Goal: Information Seeking & Learning: Learn about a topic

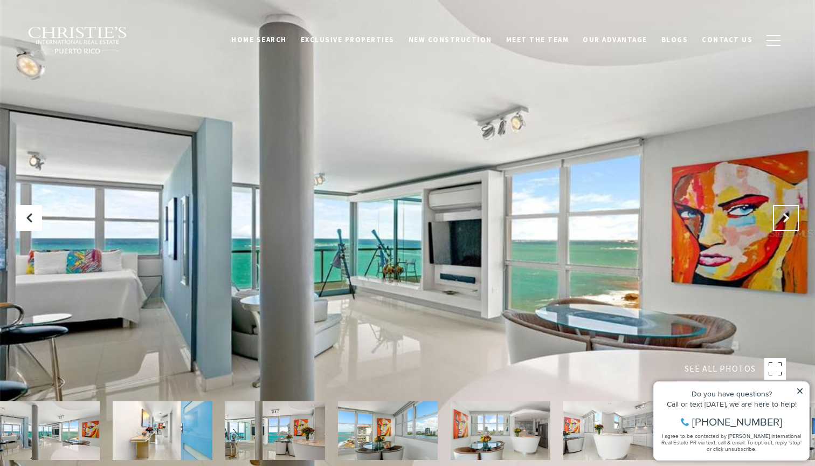
click at [778, 216] on button "Next Slide" at bounding box center [786, 218] width 26 height 26
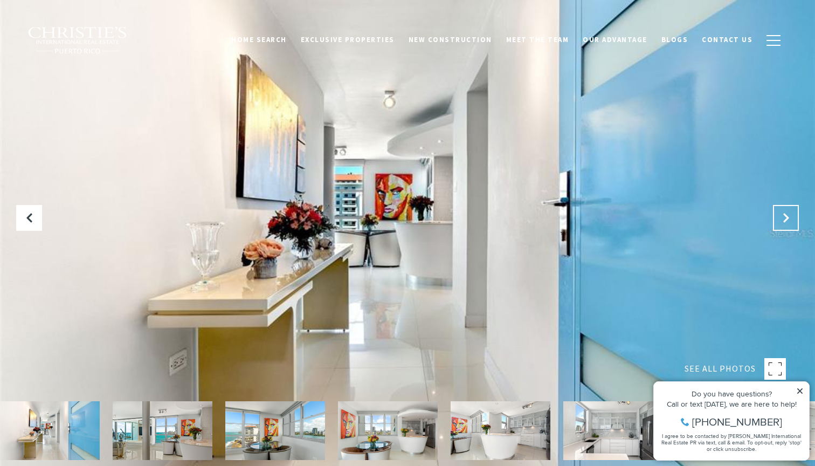
click at [778, 216] on button "Next Slide" at bounding box center [786, 218] width 26 height 26
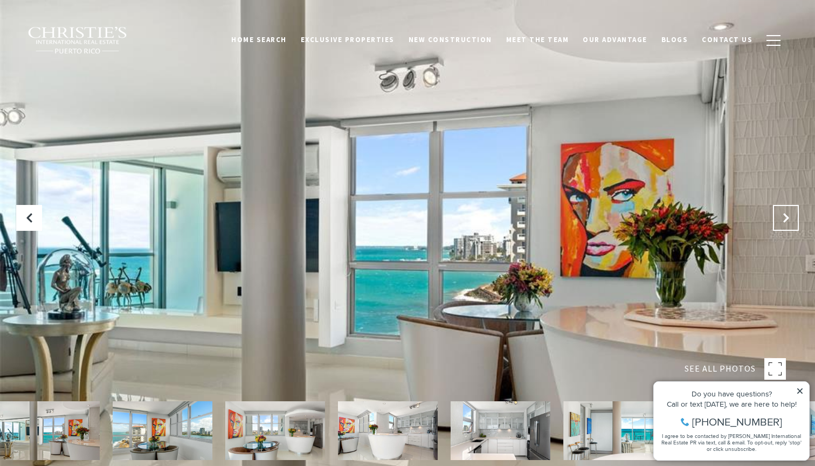
click at [778, 216] on button "Next Slide" at bounding box center [786, 218] width 26 height 26
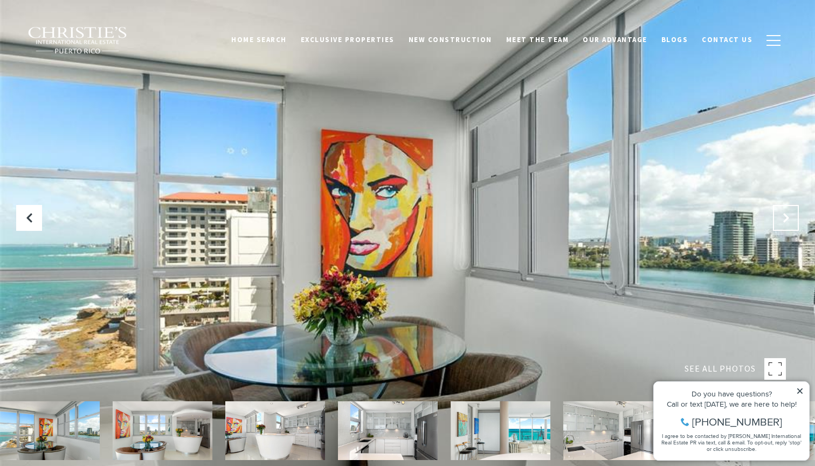
click at [778, 216] on button "Next Slide" at bounding box center [786, 218] width 26 height 26
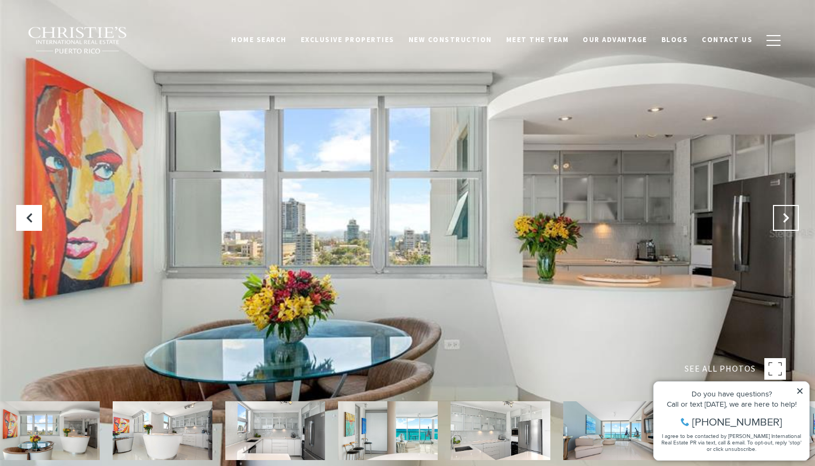
click at [778, 216] on button "Next Slide" at bounding box center [786, 218] width 26 height 26
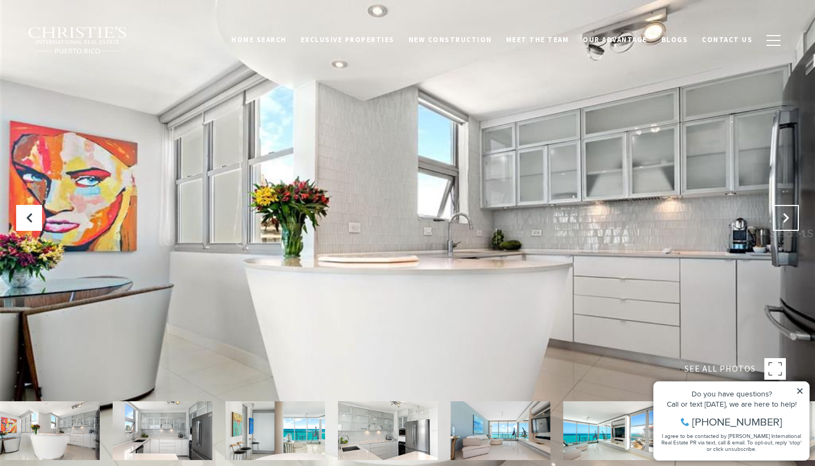
click at [779, 216] on button "Next Slide" at bounding box center [786, 218] width 26 height 26
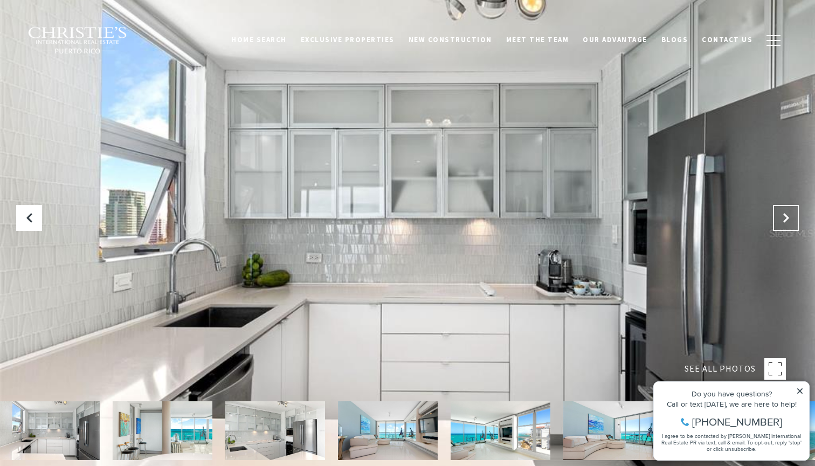
click at [779, 216] on button "Next Slide" at bounding box center [786, 218] width 26 height 26
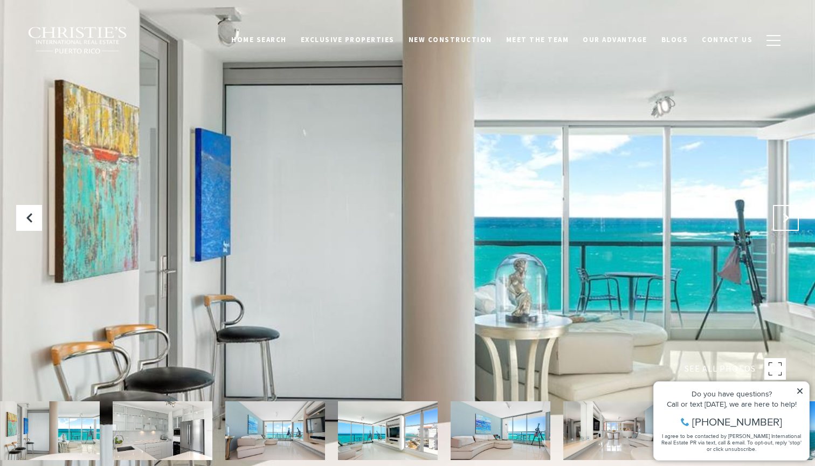
click at [779, 216] on button "Next Slide" at bounding box center [786, 218] width 26 height 26
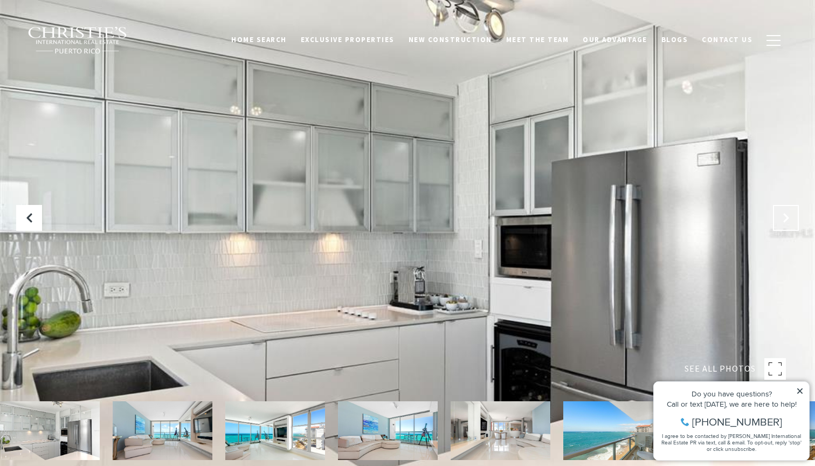
click at [779, 216] on button "Next Slide" at bounding box center [786, 218] width 26 height 26
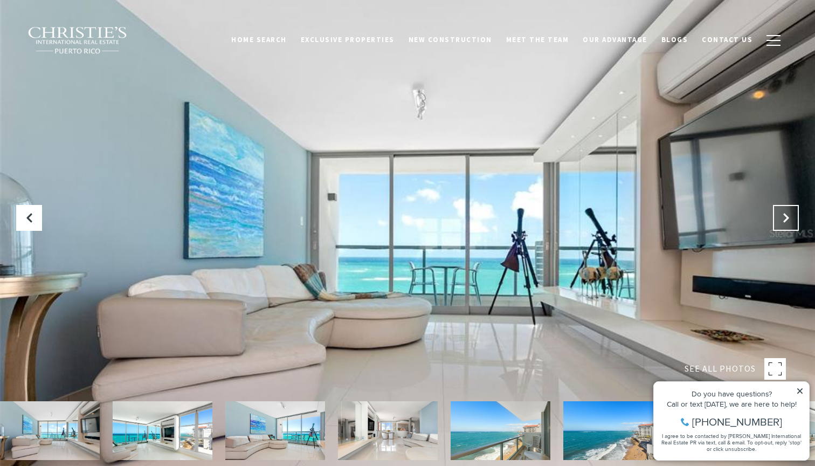
click at [779, 216] on button "Next Slide" at bounding box center [786, 218] width 26 height 26
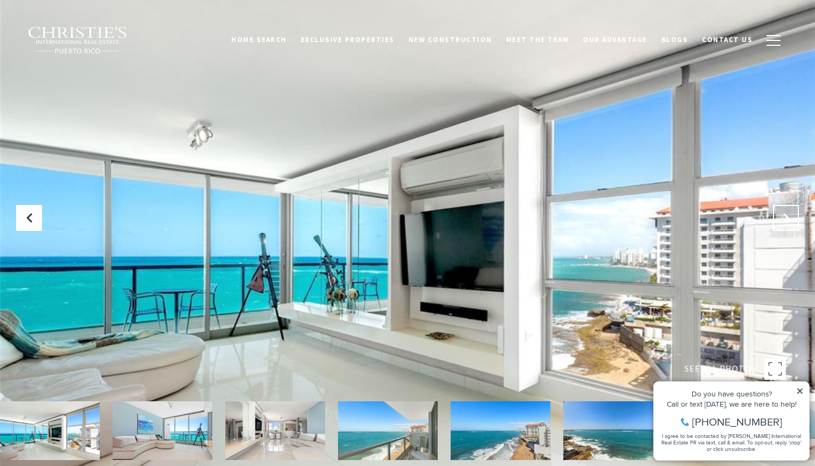
click at [779, 216] on button "Next Slide" at bounding box center [786, 218] width 26 height 26
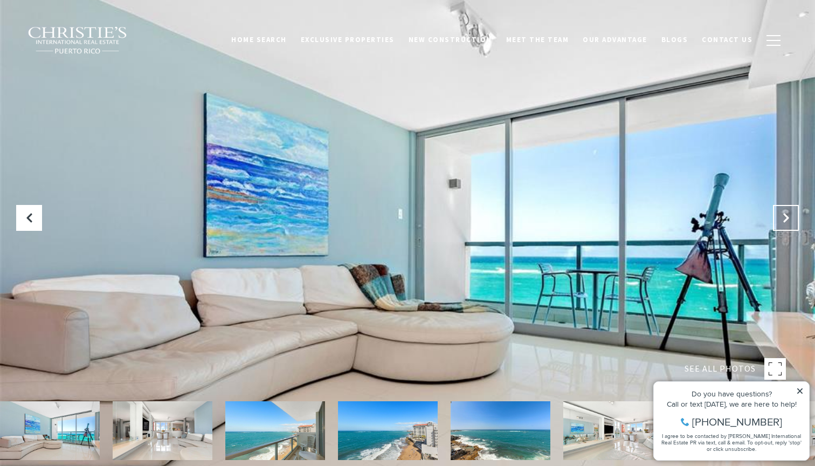
click at [779, 216] on button "Next Slide" at bounding box center [786, 218] width 26 height 26
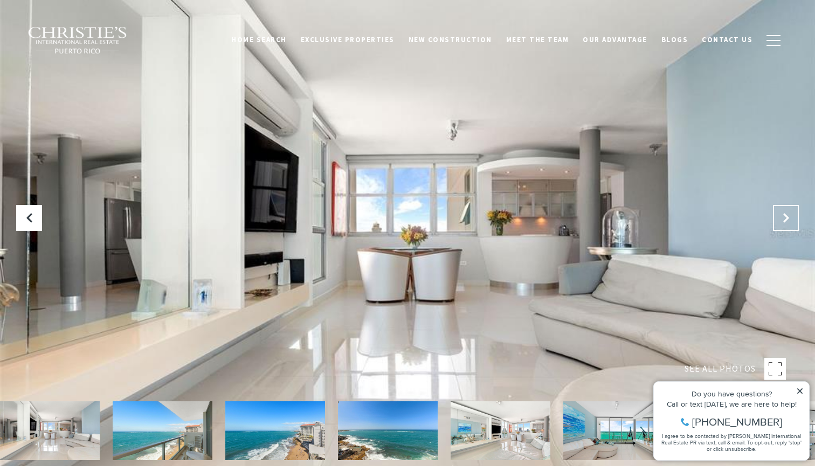
click at [779, 216] on button "Next Slide" at bounding box center [786, 218] width 26 height 26
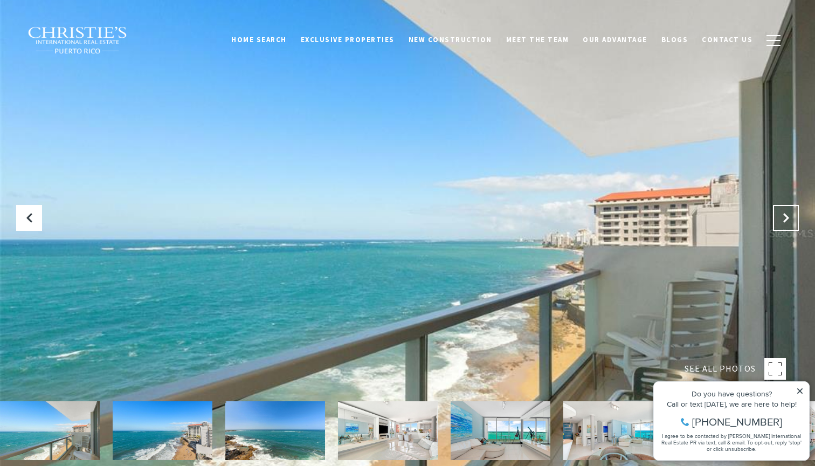
click at [780, 216] on button "Next Slide" at bounding box center [786, 218] width 26 height 26
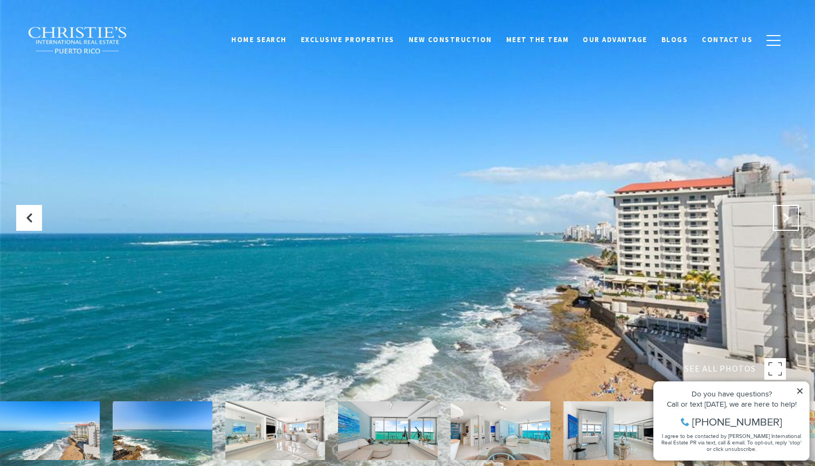
click at [780, 216] on button "Next Slide" at bounding box center [786, 218] width 26 height 26
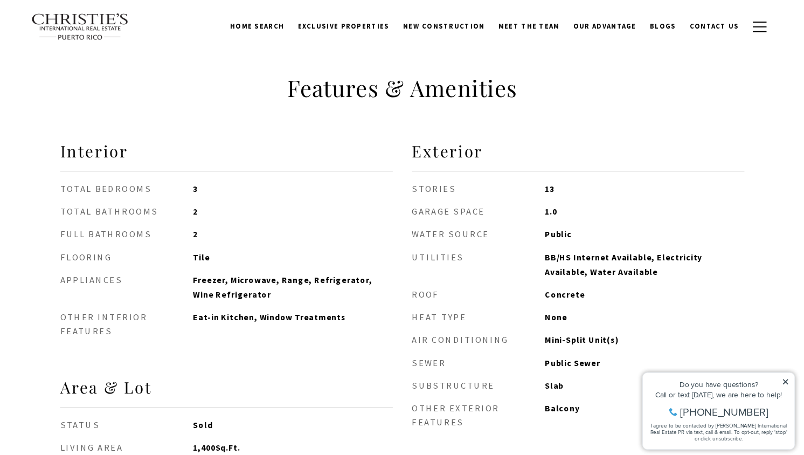
scroll to position [795, 0]
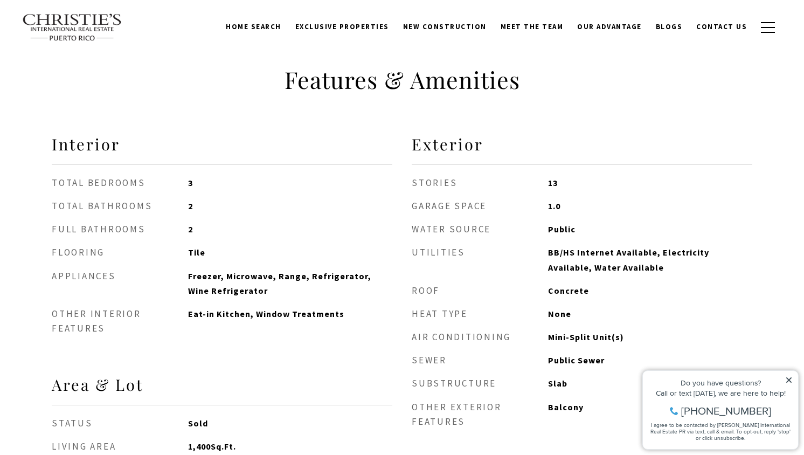
click at [328, 139] on h3 "Interior" at bounding box center [222, 149] width 341 height 31
